Goal: Task Accomplishment & Management: Manage account settings

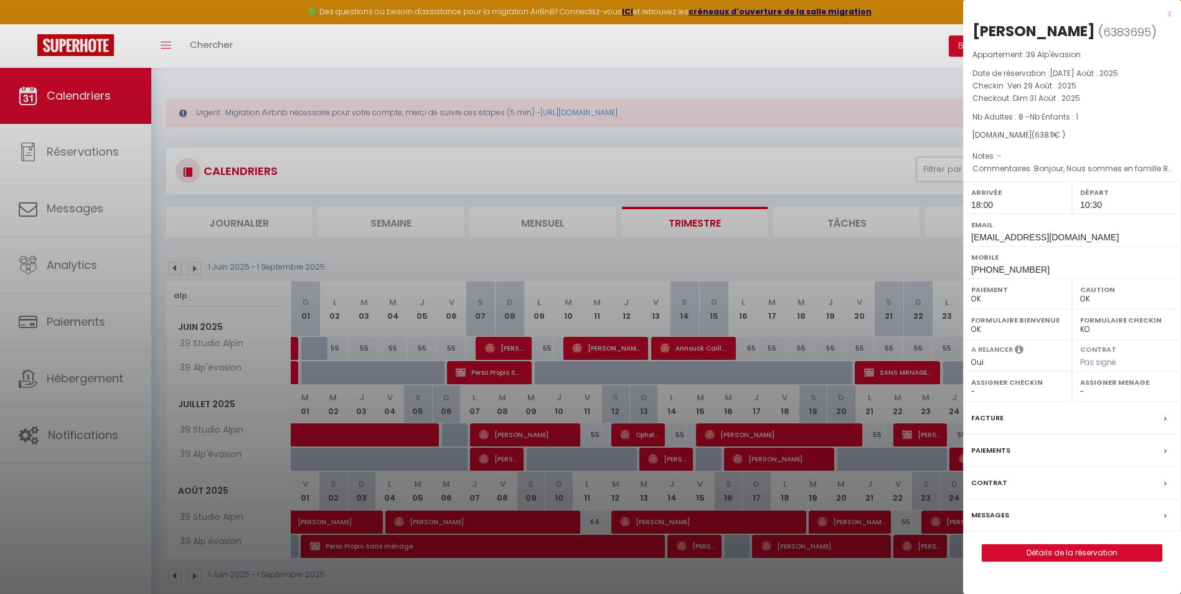
select select "0"
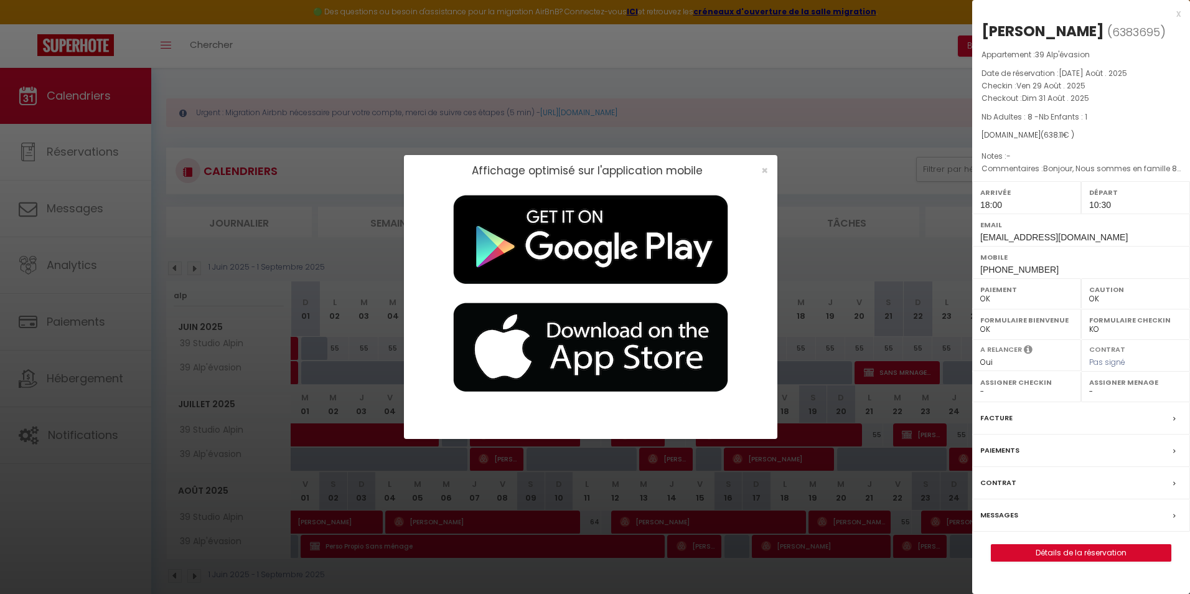
click at [755, 166] on div "×" at bounding box center [760, 170] width 31 height 12
click at [764, 168] on span "×" at bounding box center [764, 170] width 7 height 16
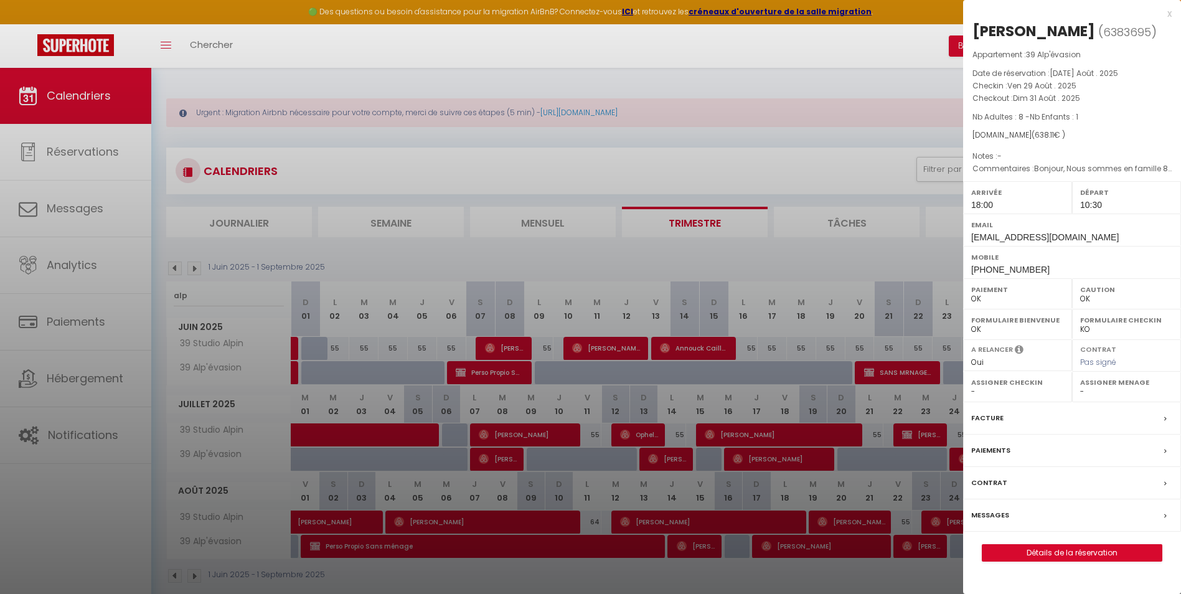
click at [701, 213] on div at bounding box center [590, 297] width 1181 height 594
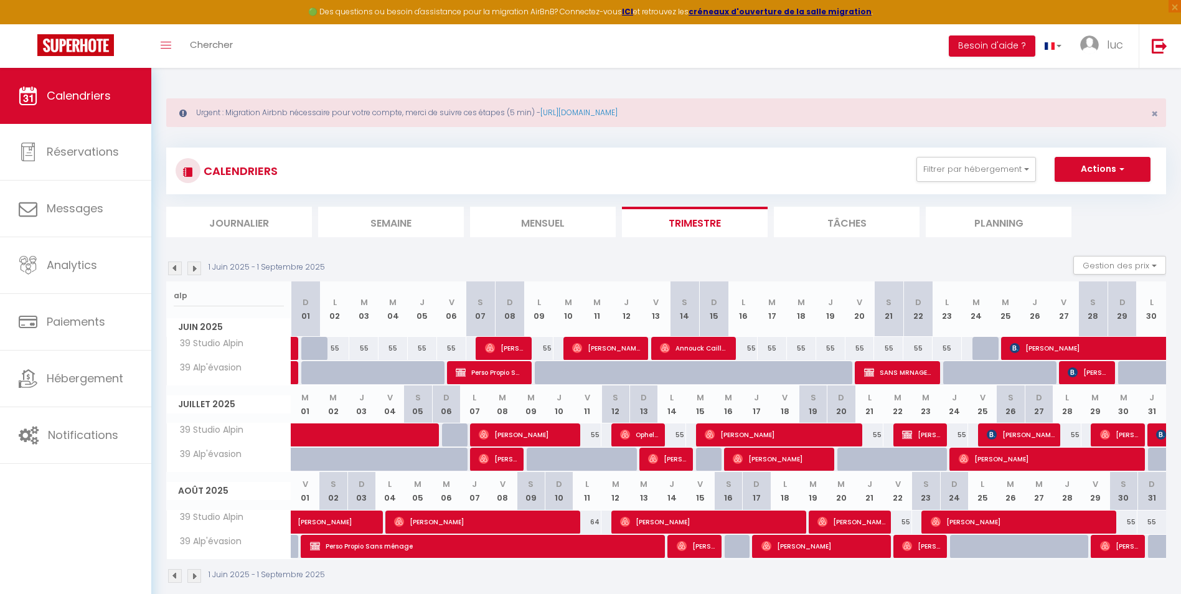
click at [696, 211] on li "Trimestre" at bounding box center [695, 222] width 146 height 30
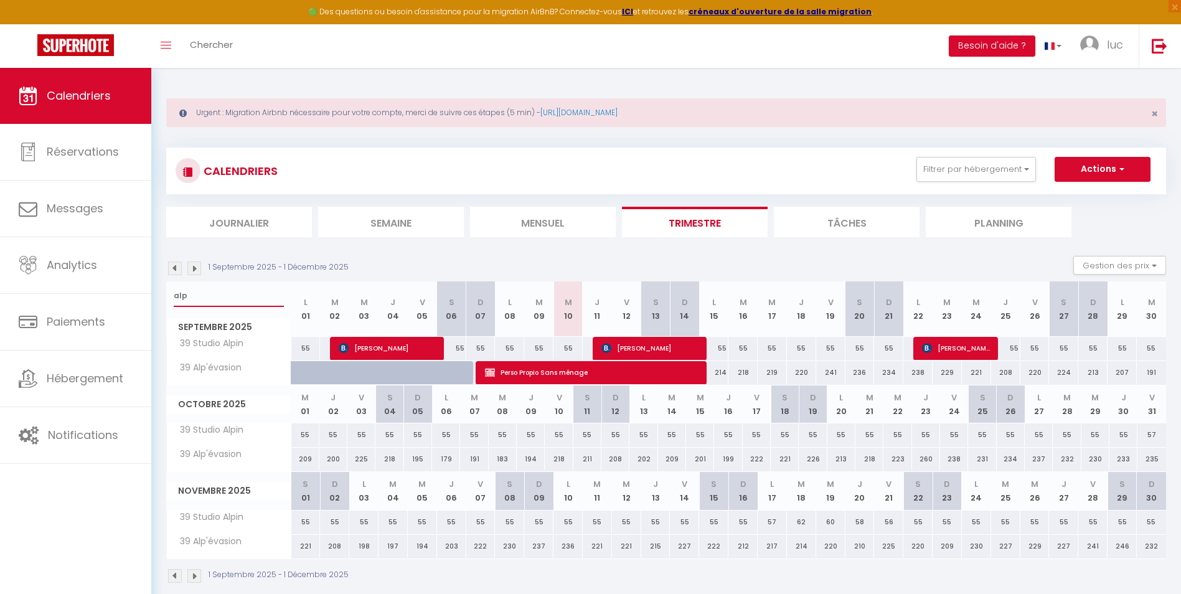
drag, startPoint x: 233, startPoint y: 301, endPoint x: 200, endPoint y: 264, distance: 49.8
click at [152, 291] on div "Urgent : Migration Airbnb nécessaire pour votre compte, merci de suivre ces éta…" at bounding box center [665, 339] width 1029 height 543
type input "[PERSON_NAME]"
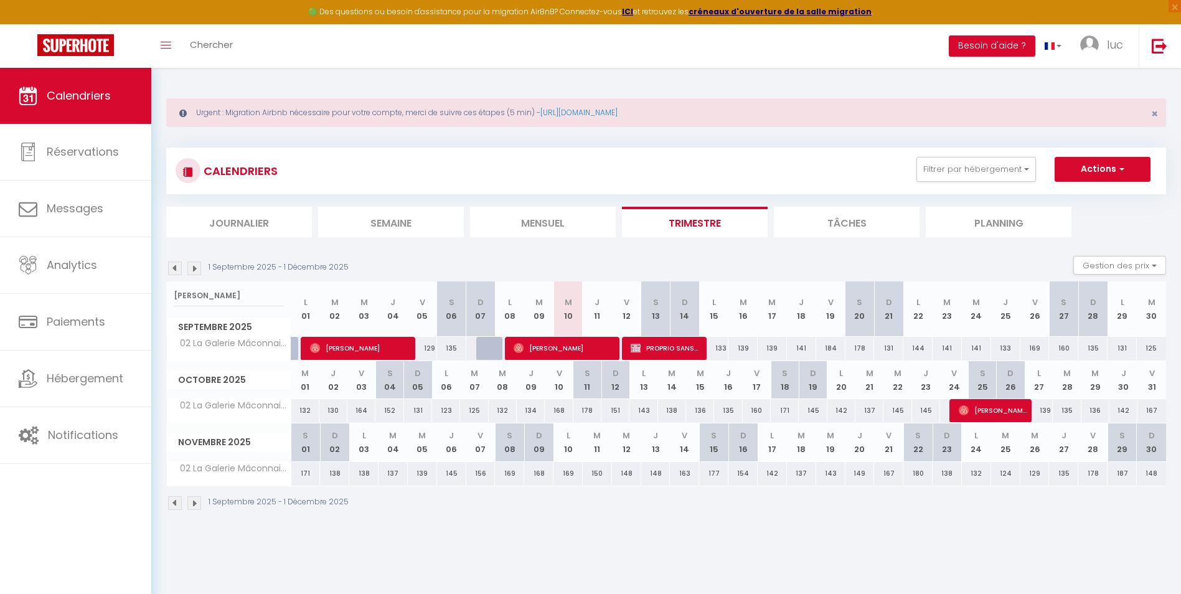
click at [327, 474] on div "138" at bounding box center [334, 473] width 29 height 23
type input "Dim 02 Novembre 2025"
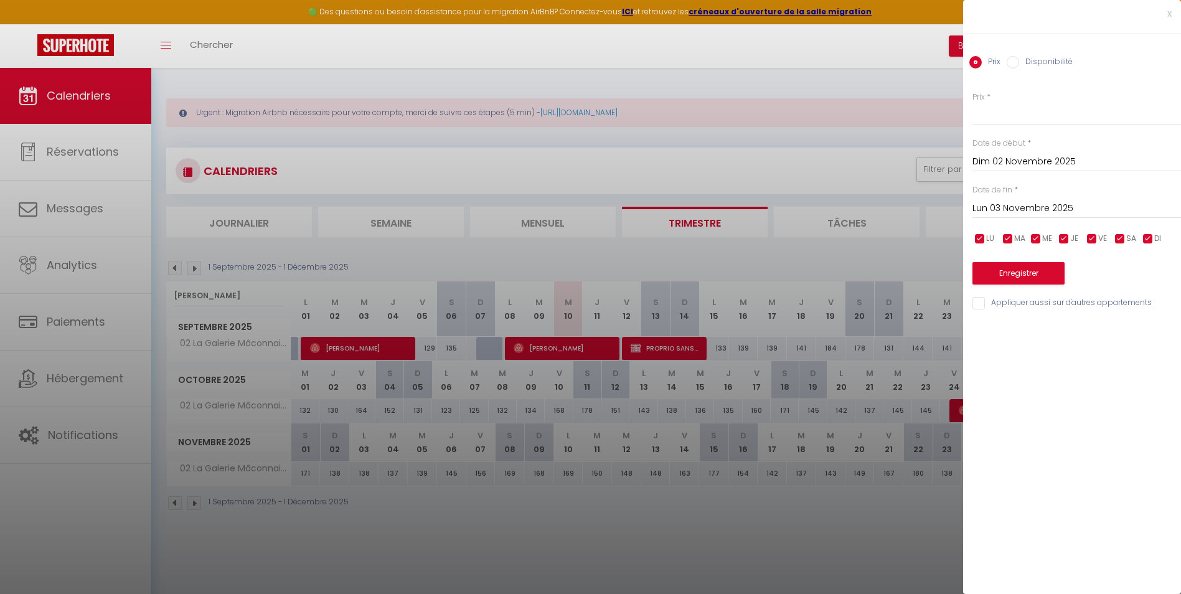
click at [1085, 208] on input "Lun 03 Novembre 2025" at bounding box center [1076, 208] width 208 height 16
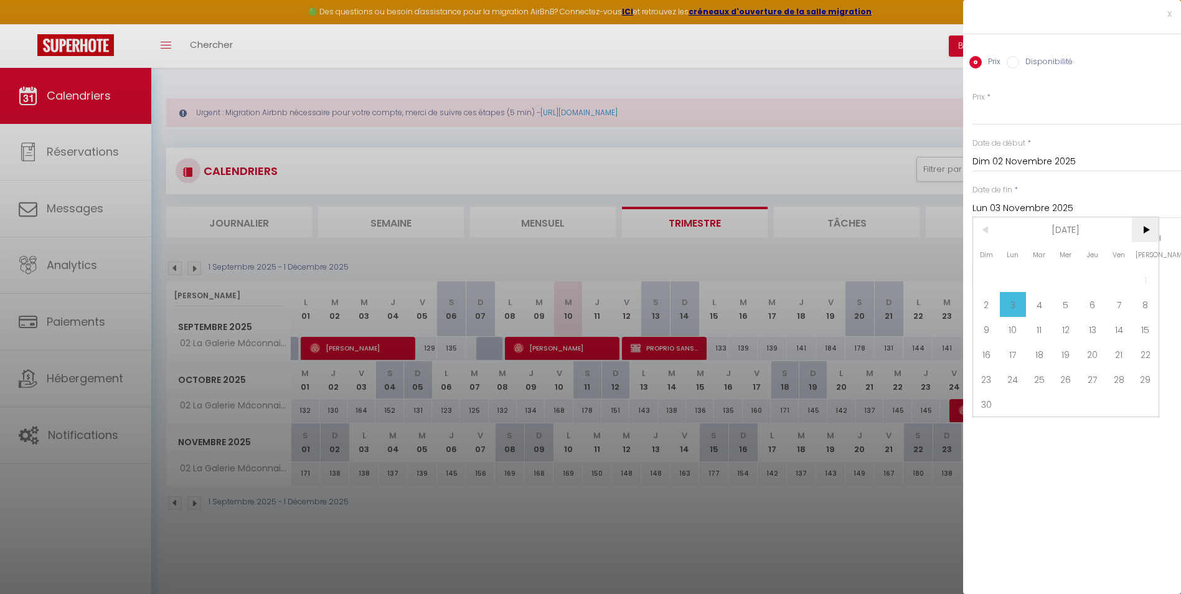
click at [1151, 235] on span ">" at bounding box center [1144, 229] width 27 height 25
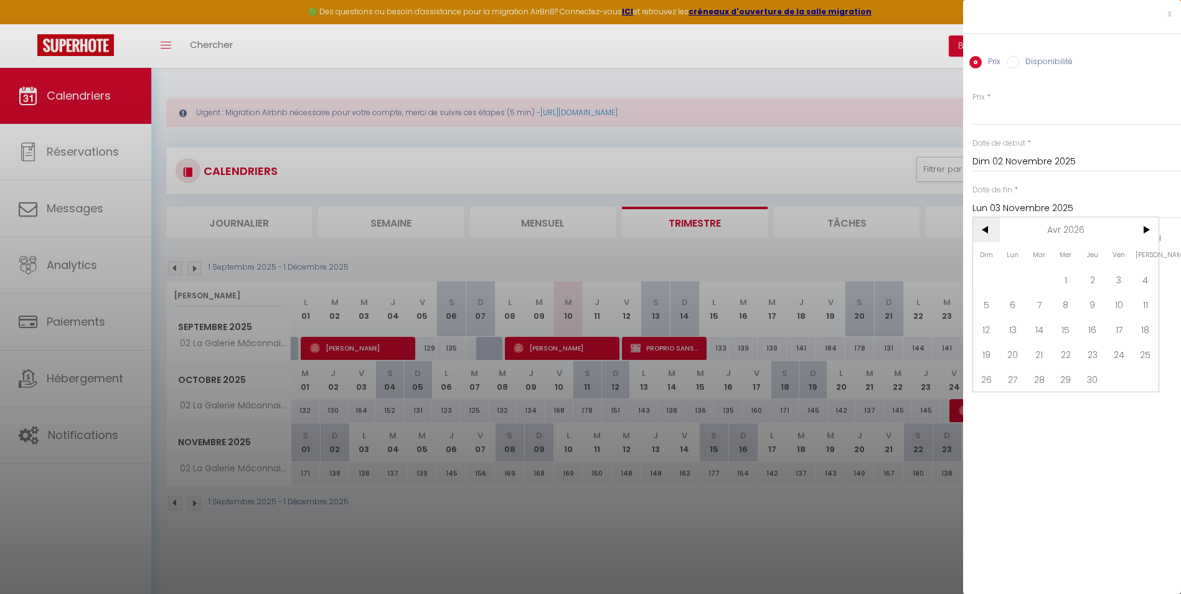
click at [983, 235] on span "<" at bounding box center [986, 229] width 27 height 25
click at [1042, 380] on span "31" at bounding box center [1039, 379] width 27 height 25
type input "[DATE] Mars 2026"
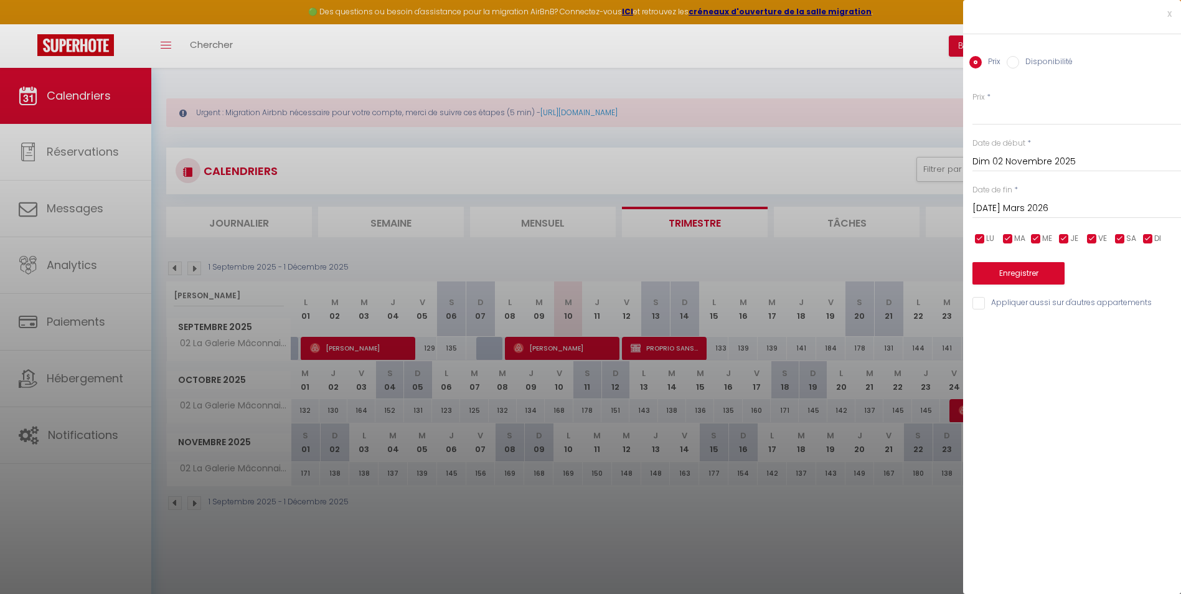
click at [1037, 63] on label "Disponibilité" at bounding box center [1046, 63] width 54 height 14
click at [1019, 63] on input "Disponibilité" at bounding box center [1012, 62] width 12 height 12
radio input "true"
radio input "false"
drag, startPoint x: 1042, startPoint y: 120, endPoint x: 1042, endPoint y: 128, distance: 7.5
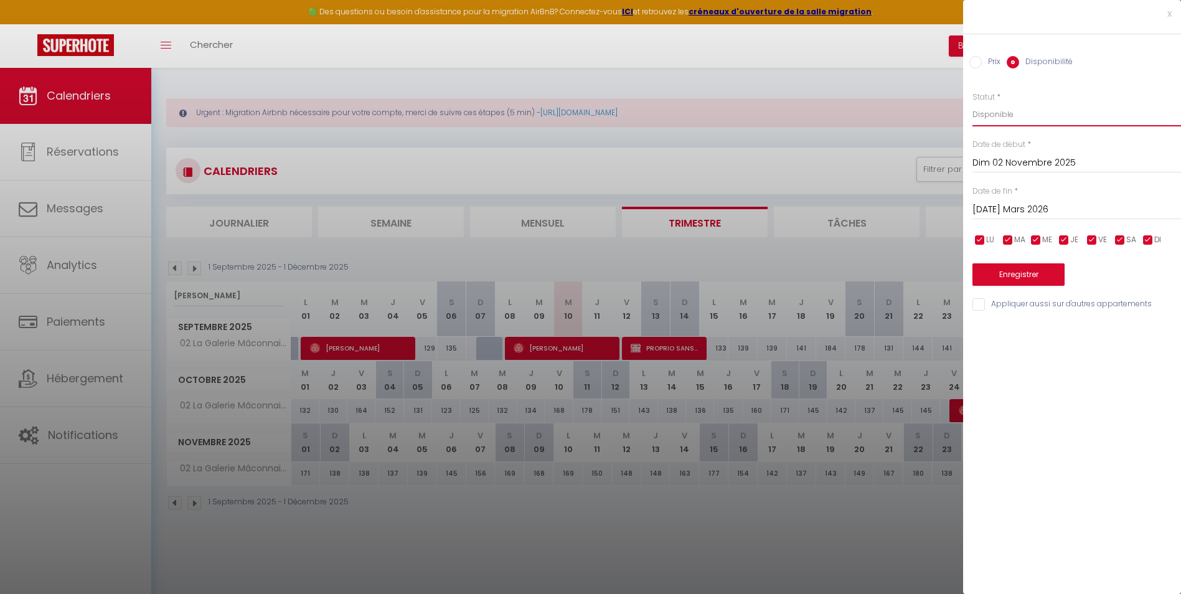
click at [1042, 120] on select "Disponible Indisponible" at bounding box center [1076, 115] width 208 height 24
select select "0"
click at [972, 103] on select "Disponible Indisponible" at bounding box center [1076, 115] width 208 height 24
click at [1041, 277] on button "Enregistrer" at bounding box center [1018, 274] width 92 height 22
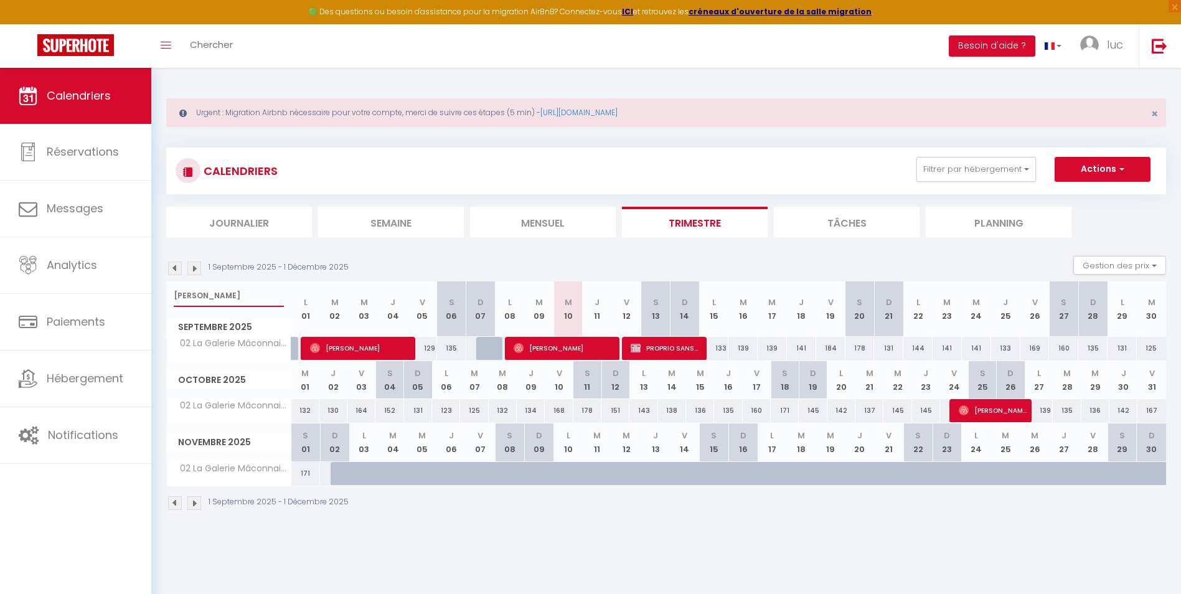
click at [207, 296] on input "[PERSON_NAME]" at bounding box center [229, 295] width 110 height 22
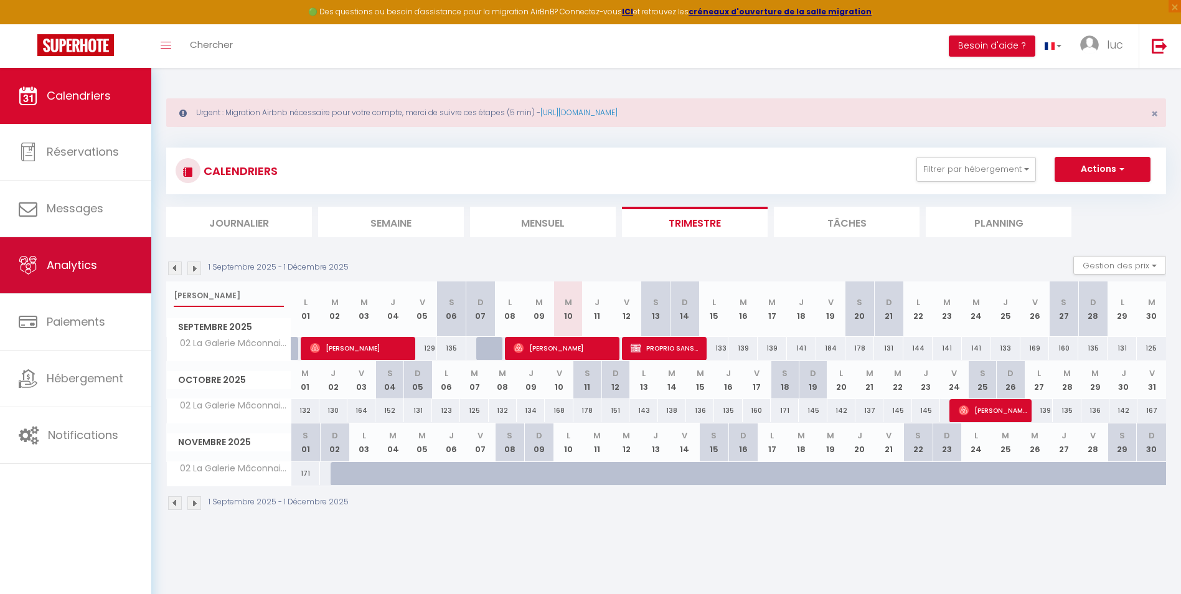
drag, startPoint x: 192, startPoint y: 294, endPoint x: 131, endPoint y: 293, distance: 61.0
click at [132, 293] on div "🟢 Des questions ou besoin d'assistance pour la migration AirBnB? Connectez-vous…" at bounding box center [590, 303] width 1181 height 470
type input "e"
type input "cocon"
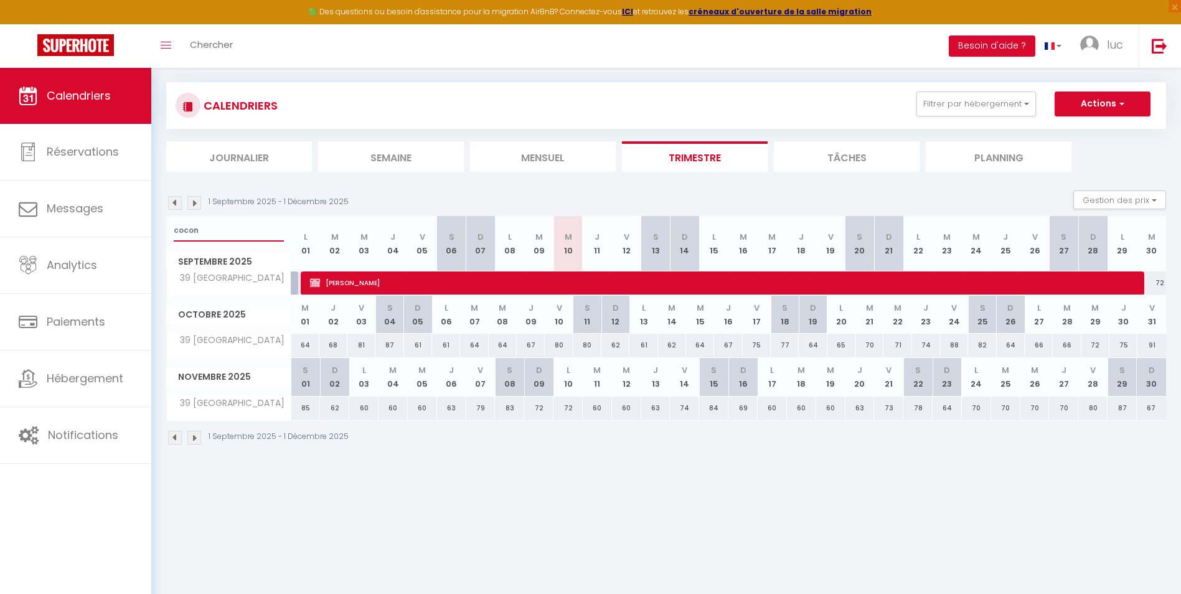
scroll to position [68, 0]
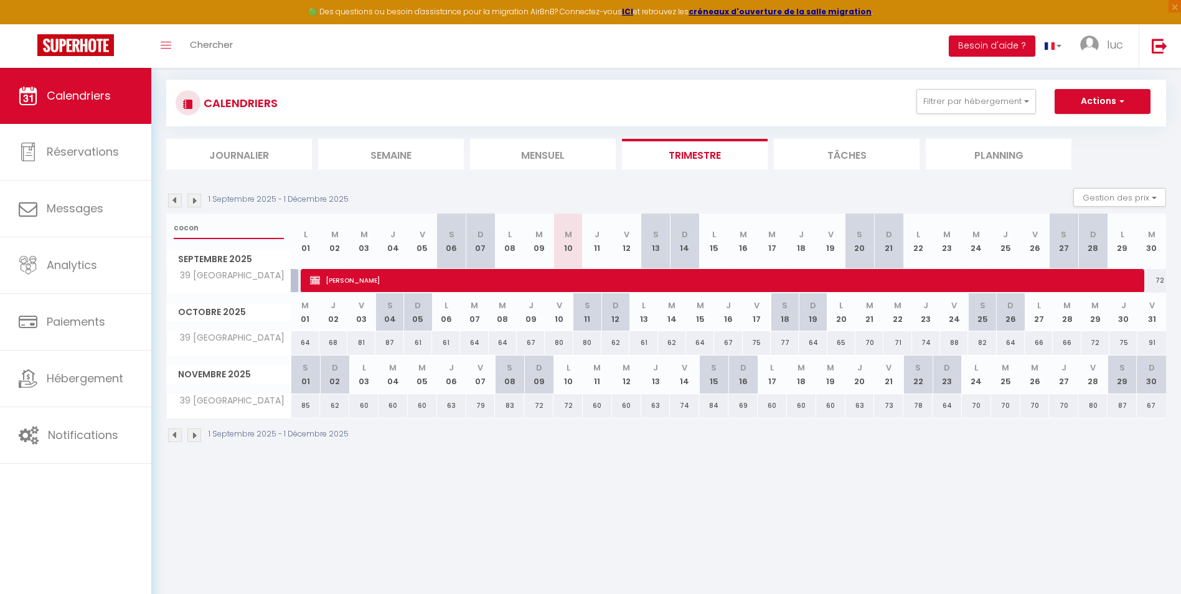
drag, startPoint x: 241, startPoint y: 227, endPoint x: 241, endPoint y: 254, distance: 27.4
click at [111, 223] on div "🟢 Des questions ou besoin d'assistance pour la migration AirBnB? Connectez-vous…" at bounding box center [590, 235] width 1181 height 470
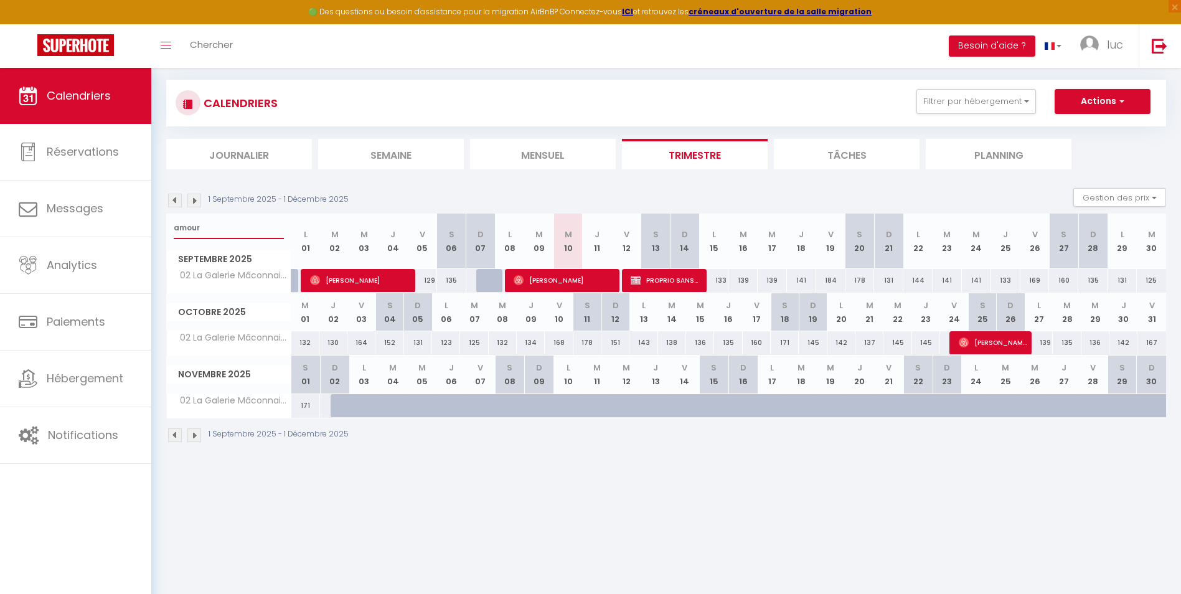
type input "amour"
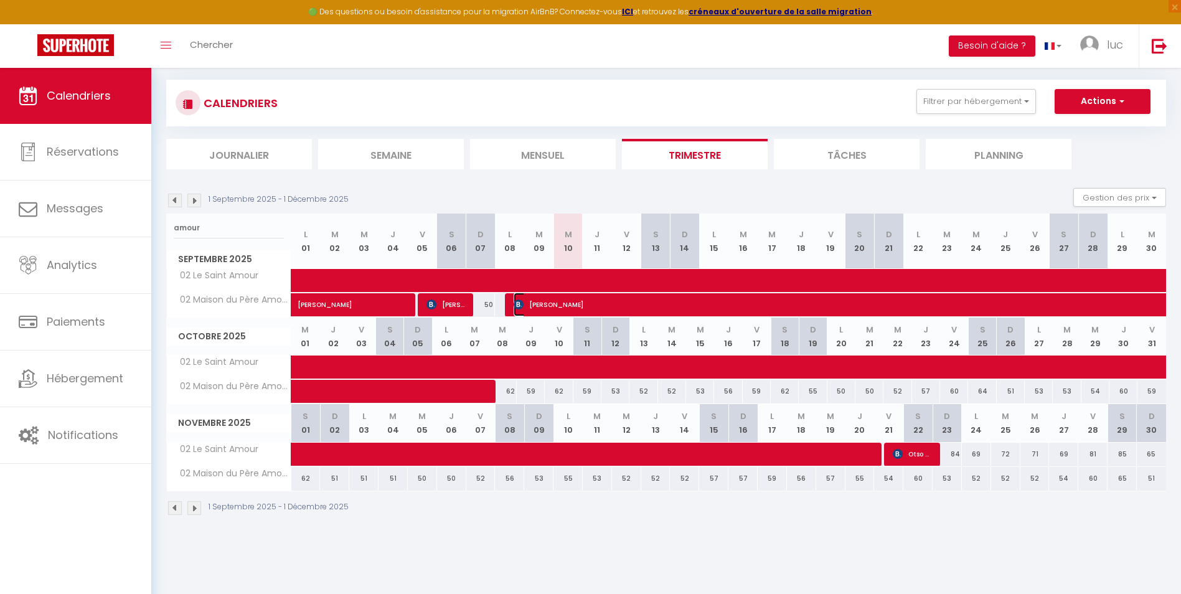
click at [590, 299] on span "[PERSON_NAME]" at bounding box center [942, 305] width 859 height 24
select select "7331"
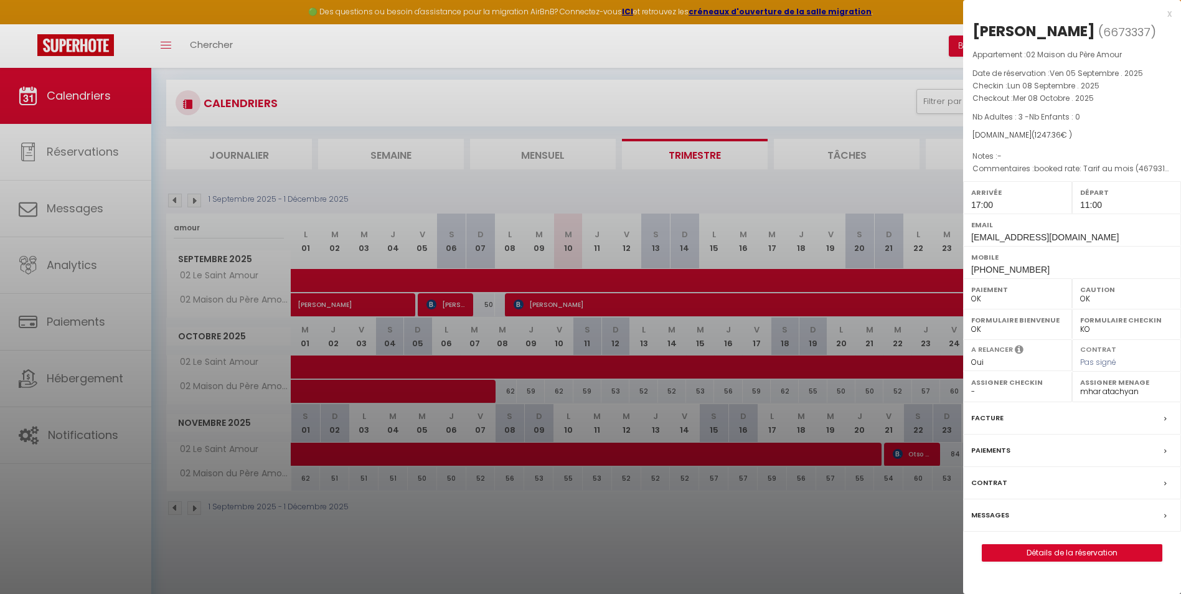
click at [592, 516] on div at bounding box center [590, 297] width 1181 height 594
